Goal: Transaction & Acquisition: Purchase product/service

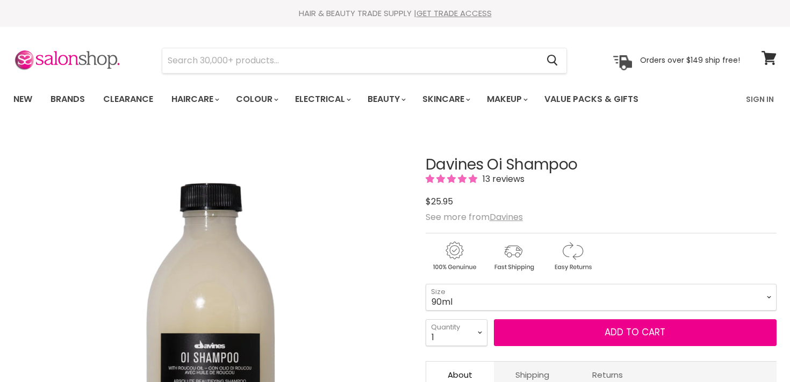
scroll to position [180, 0]
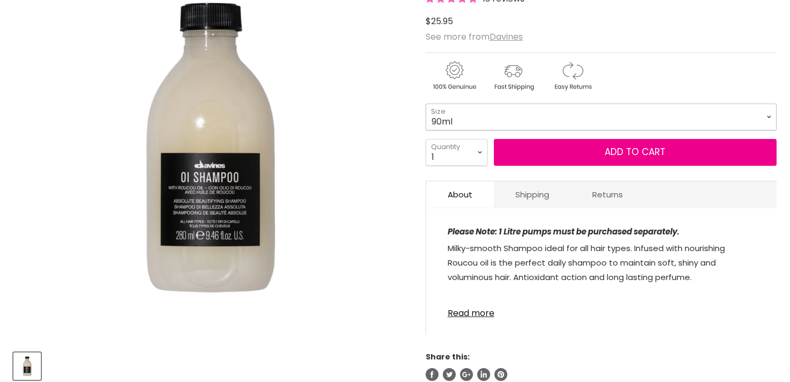
click at [464, 118] on select "90ml 280ml 1 Litre" at bounding box center [600, 117] width 351 height 27
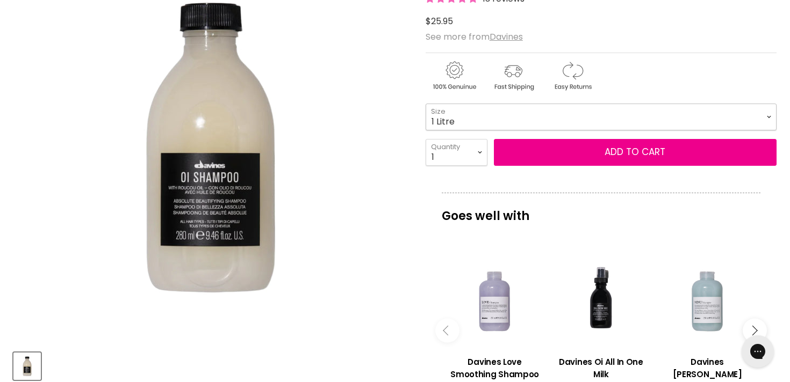
click at [425, 104] on select "90ml 280ml 1 Litre" at bounding box center [600, 117] width 351 height 27
select select "1 Litre"
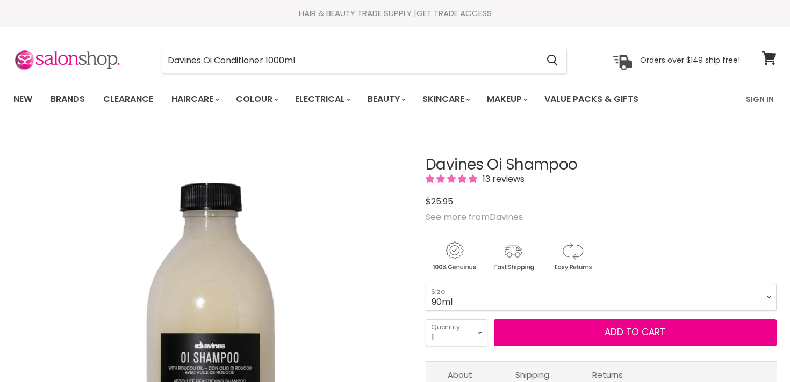
type input "Davines Oi Conditioner 1000ml"
click button "Cancel" at bounding box center [0, 0] width 0 height 0
